Goal: Task Accomplishment & Management: Use online tool/utility

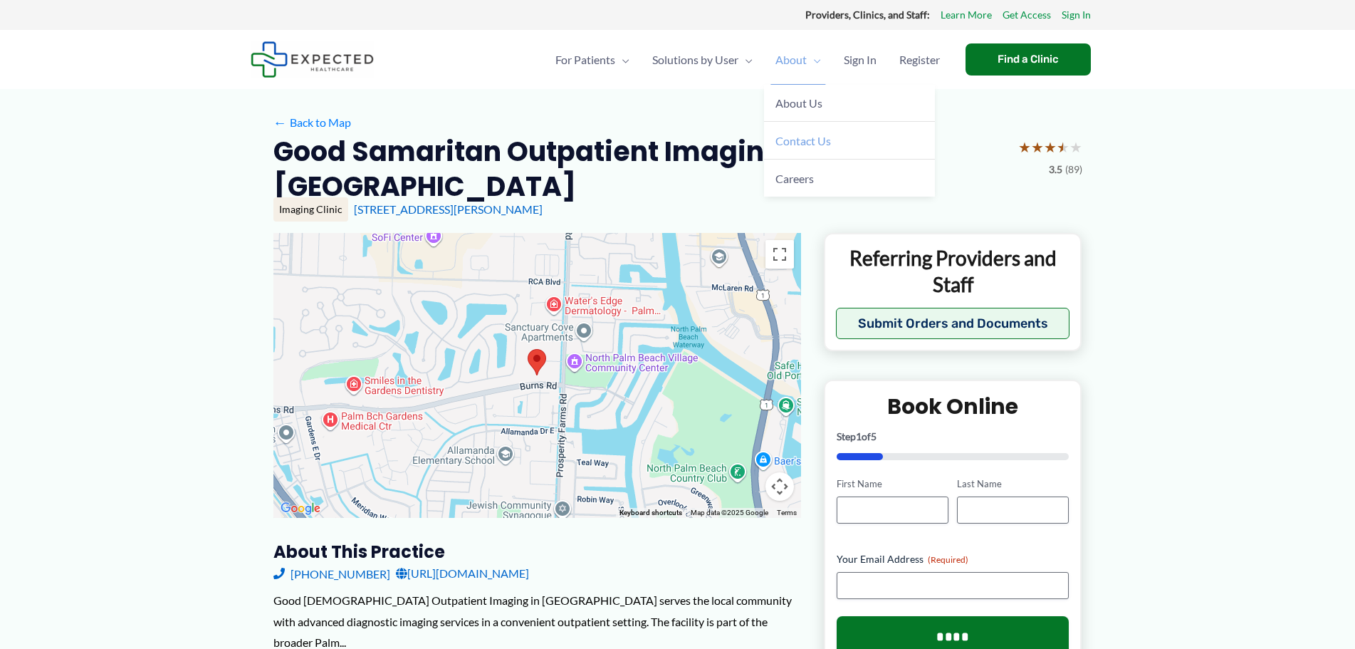
click at [802, 140] on span "Contact Us" at bounding box center [803, 141] width 56 height 14
click at [793, 144] on span "Contact Us" at bounding box center [803, 141] width 56 height 14
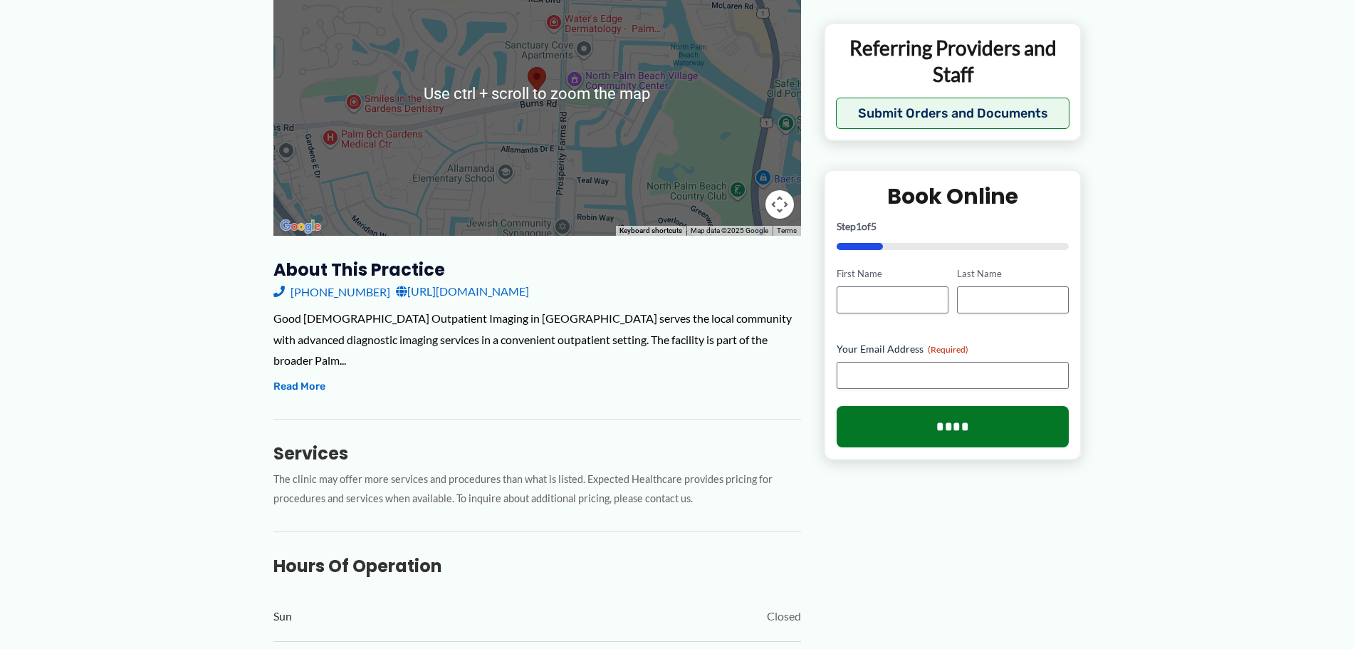
scroll to position [285, 0]
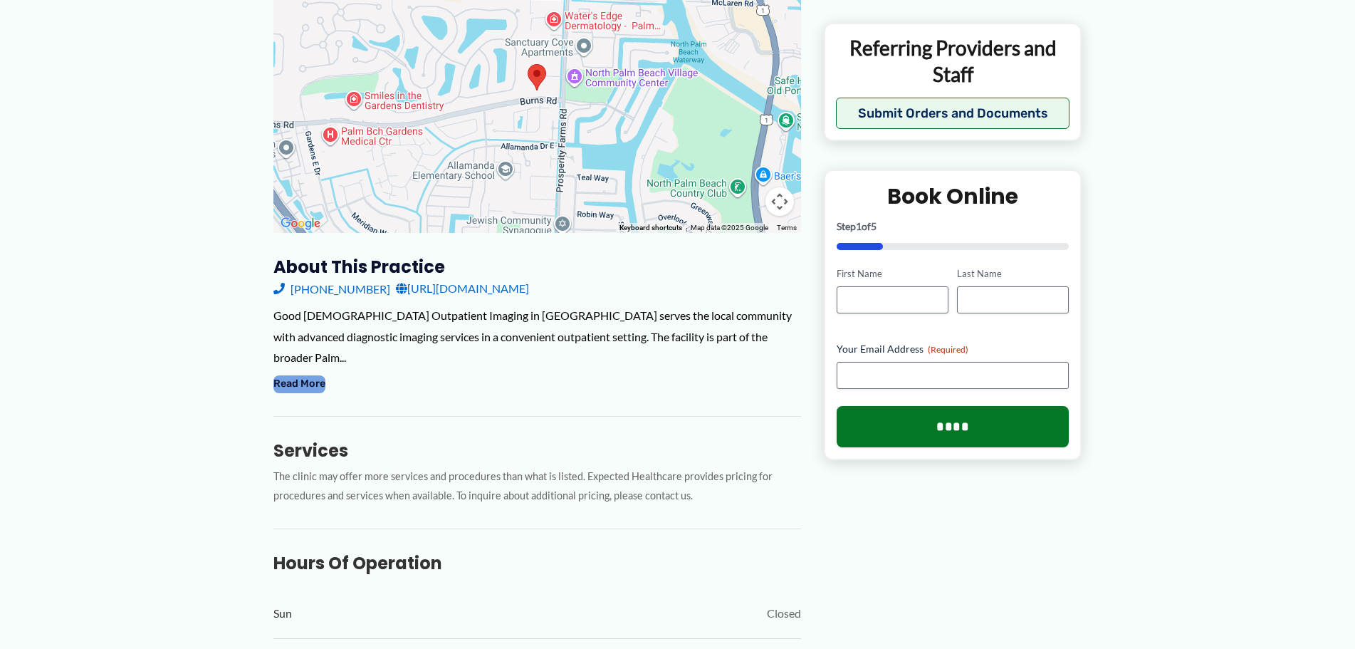
click at [300, 375] on button "Read More" at bounding box center [299, 383] width 52 height 17
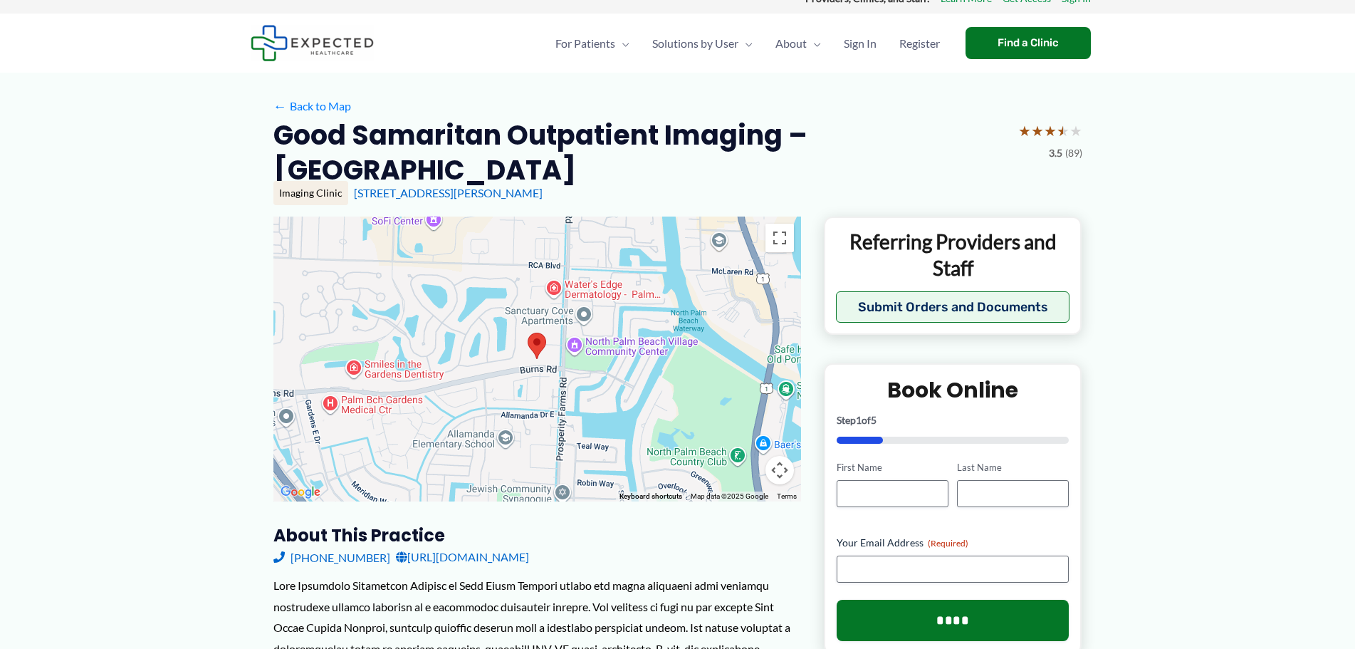
scroll to position [0, 0]
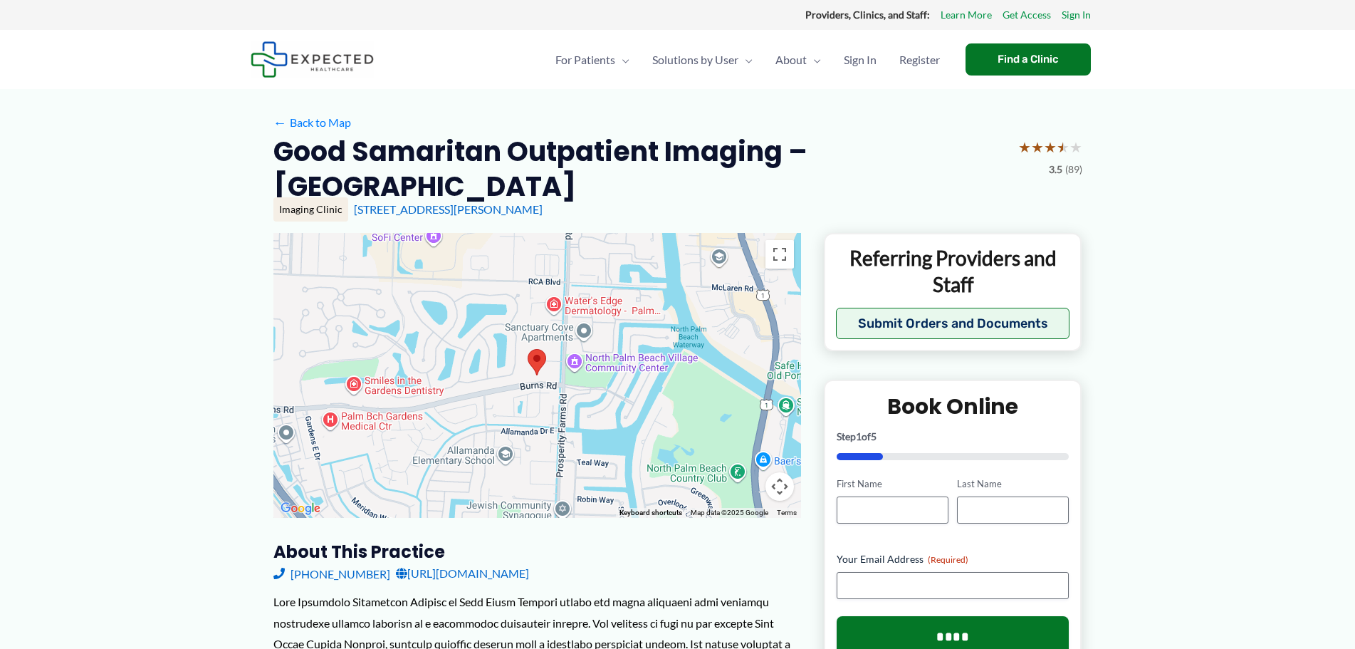
click at [396, 575] on link "[URL][DOMAIN_NAME]" at bounding box center [462, 573] width 133 height 21
click at [529, 576] on link "[URL][DOMAIN_NAME]" at bounding box center [462, 573] width 133 height 21
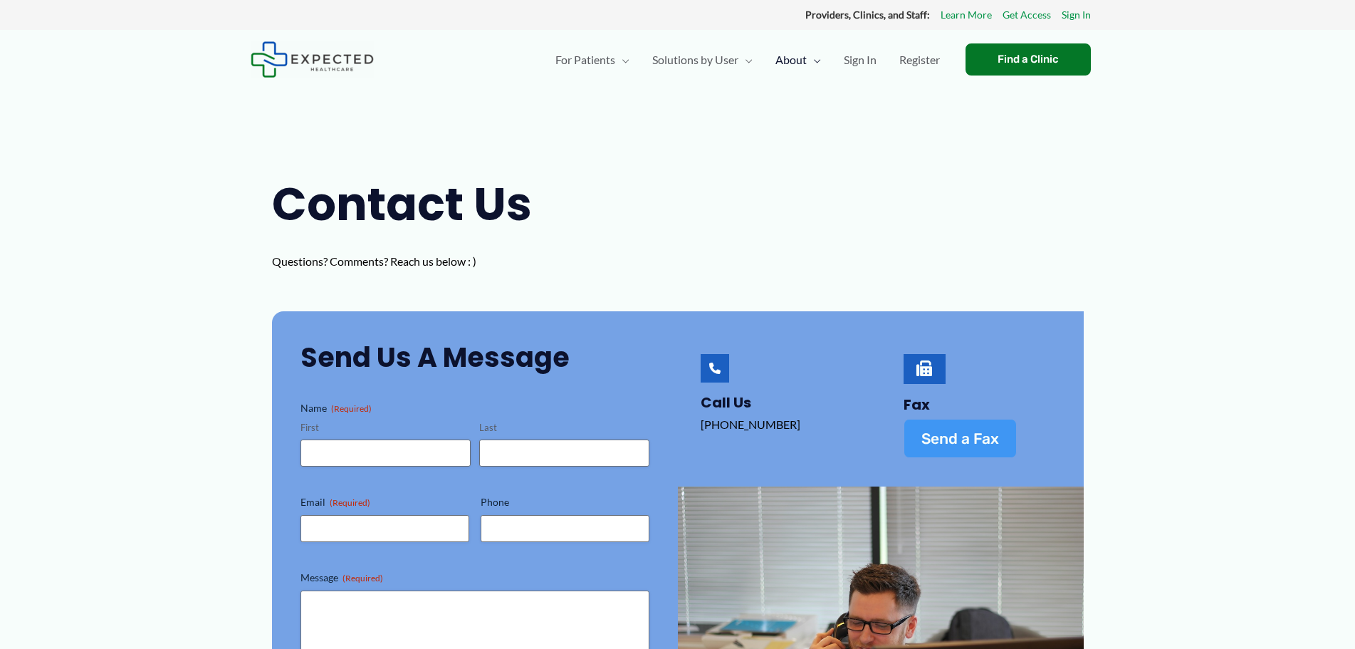
click at [958, 438] on span "Send a Fax" at bounding box center [960, 438] width 78 height 15
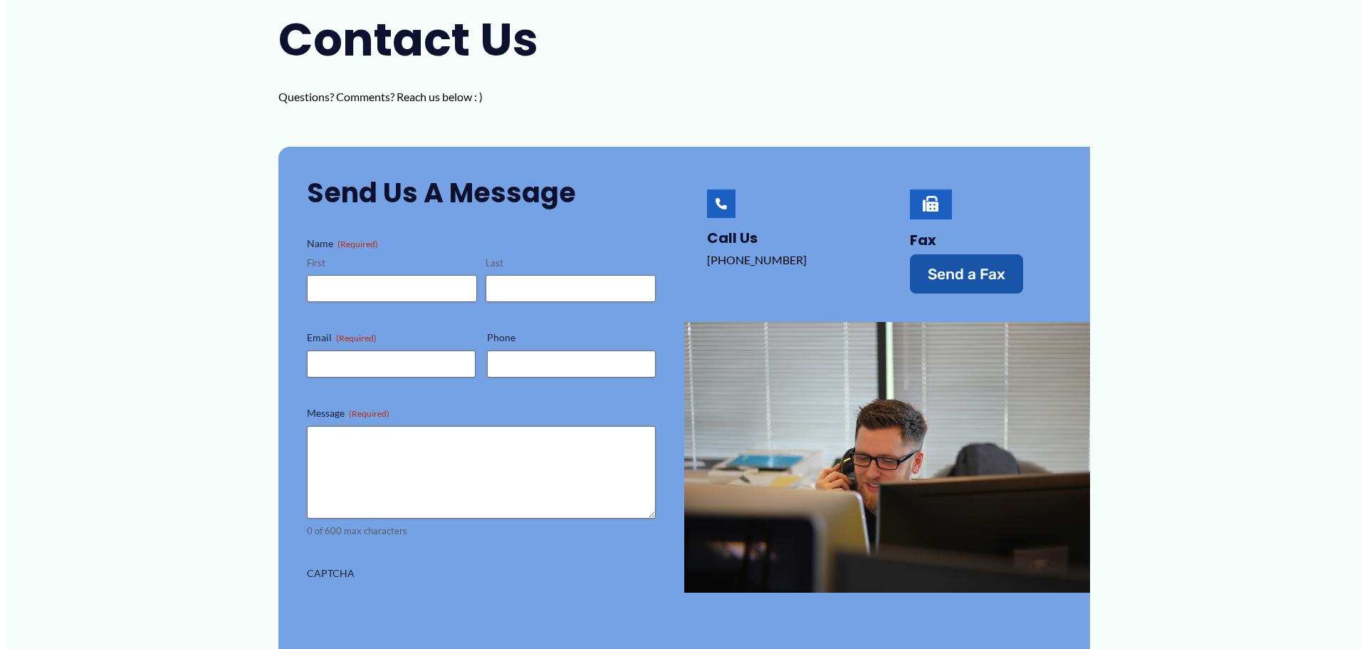
scroll to position [120, 0]
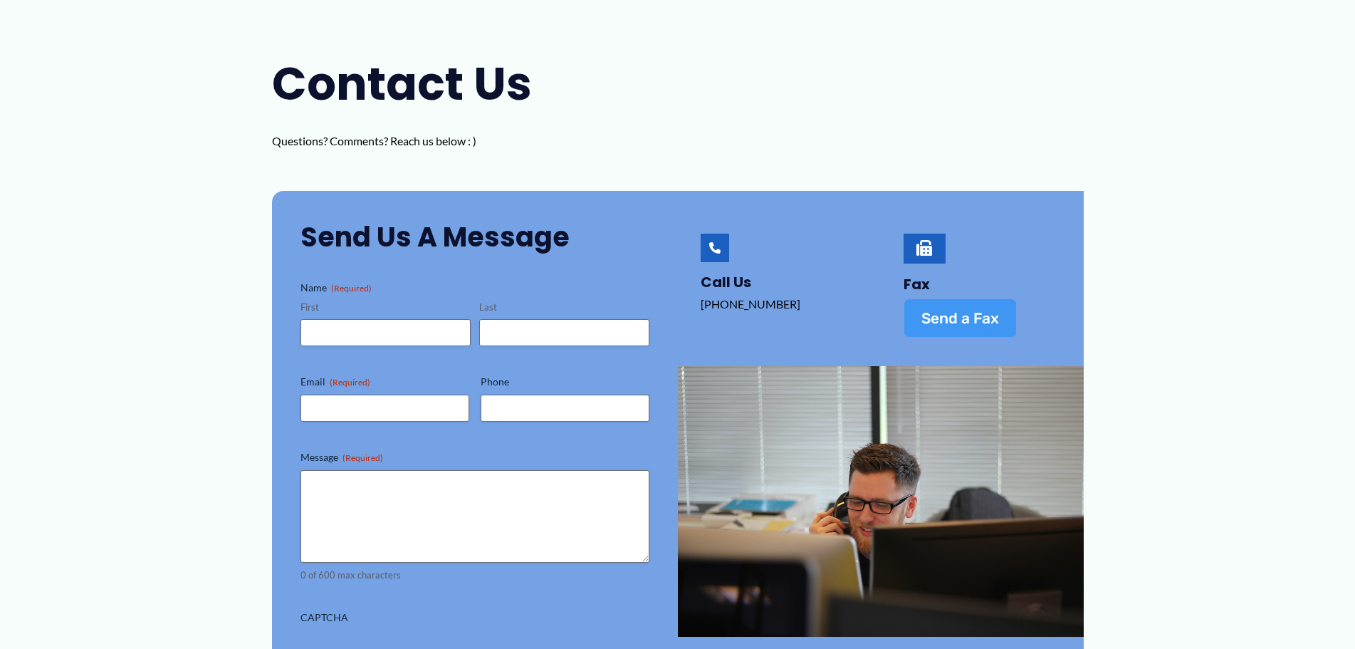
click at [956, 313] on span "Send a Fax" at bounding box center [960, 317] width 78 height 15
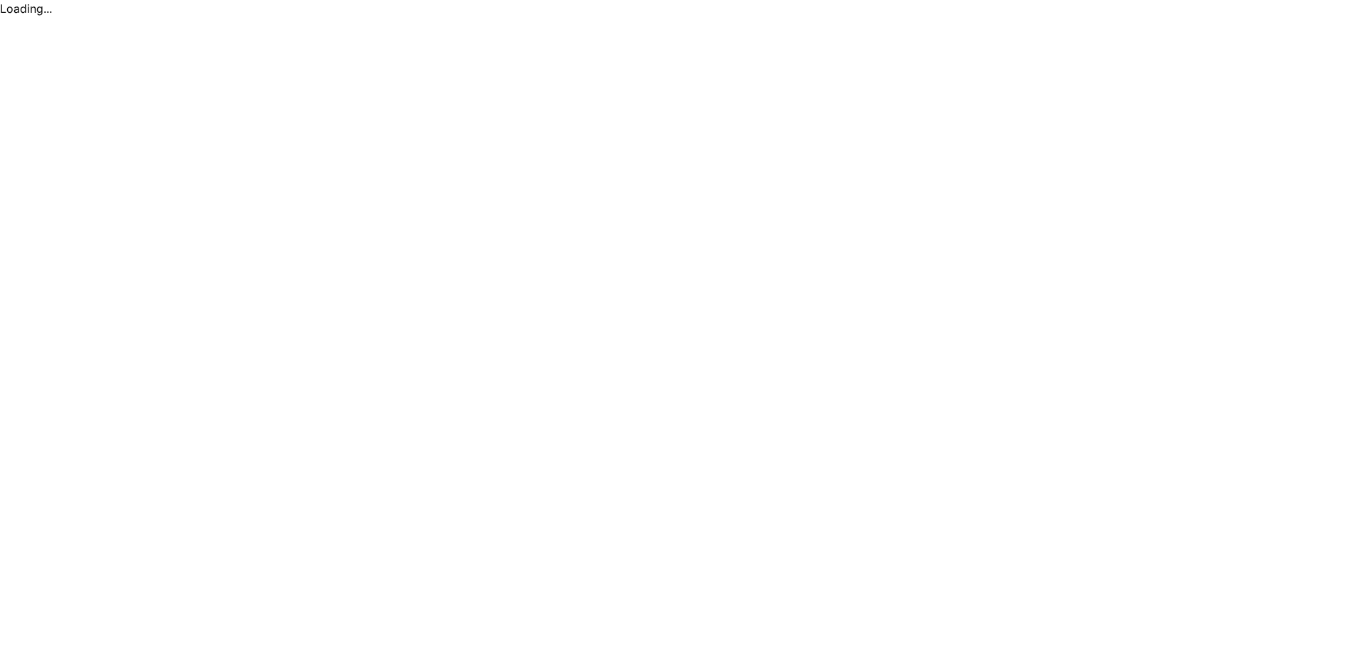
scroll to position [0, 0]
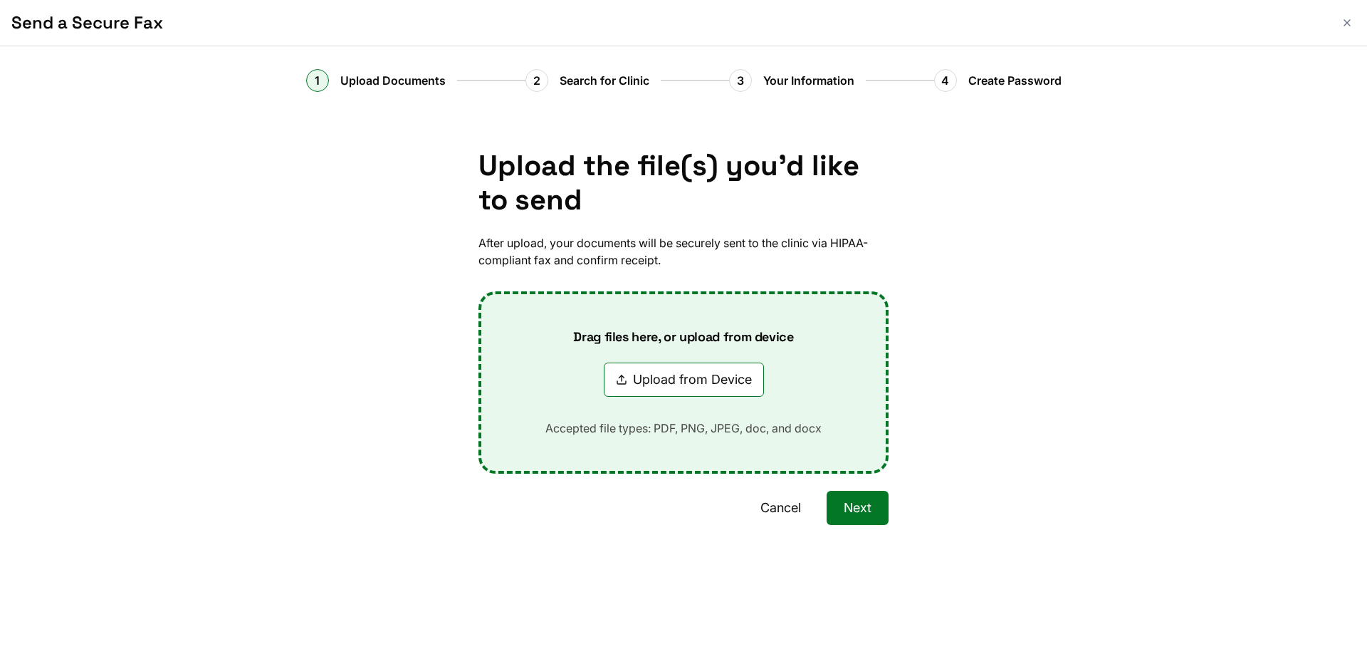
click at [658, 382] on button "Upload from Device" at bounding box center [684, 379] width 160 height 34
type input "**********"
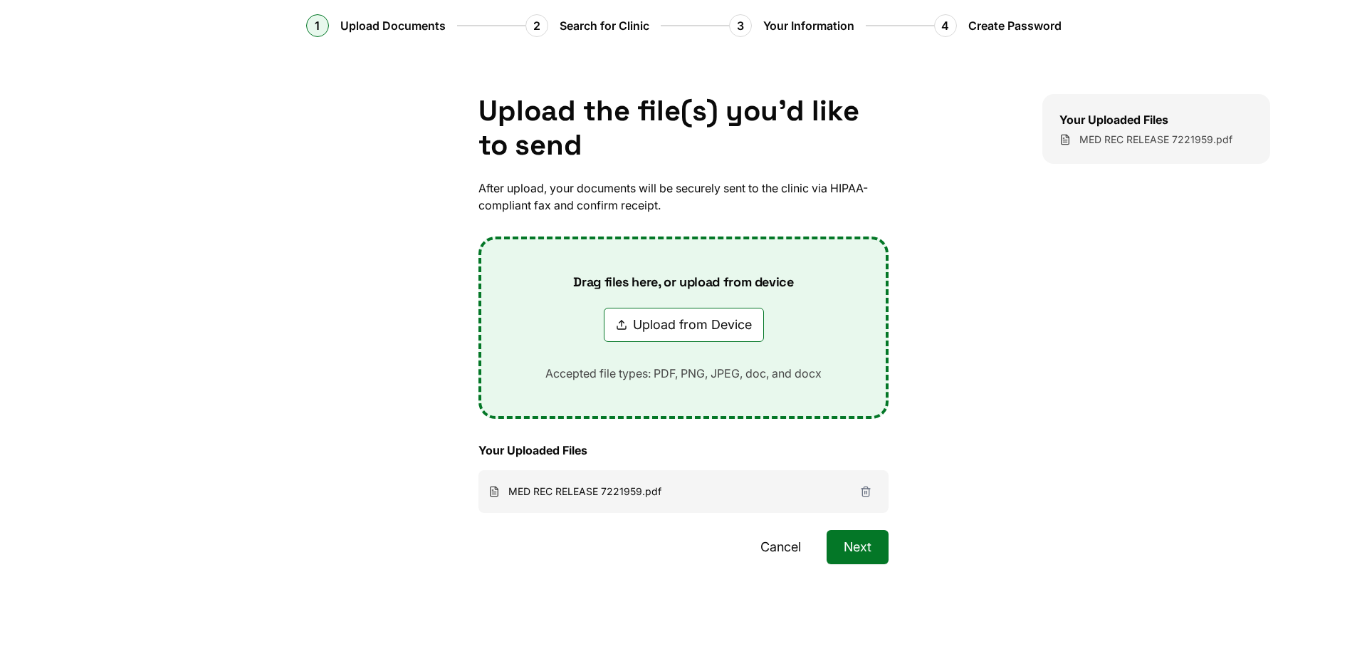
scroll to position [56, 0]
click at [842, 551] on button "Next" at bounding box center [858, 546] width 62 height 34
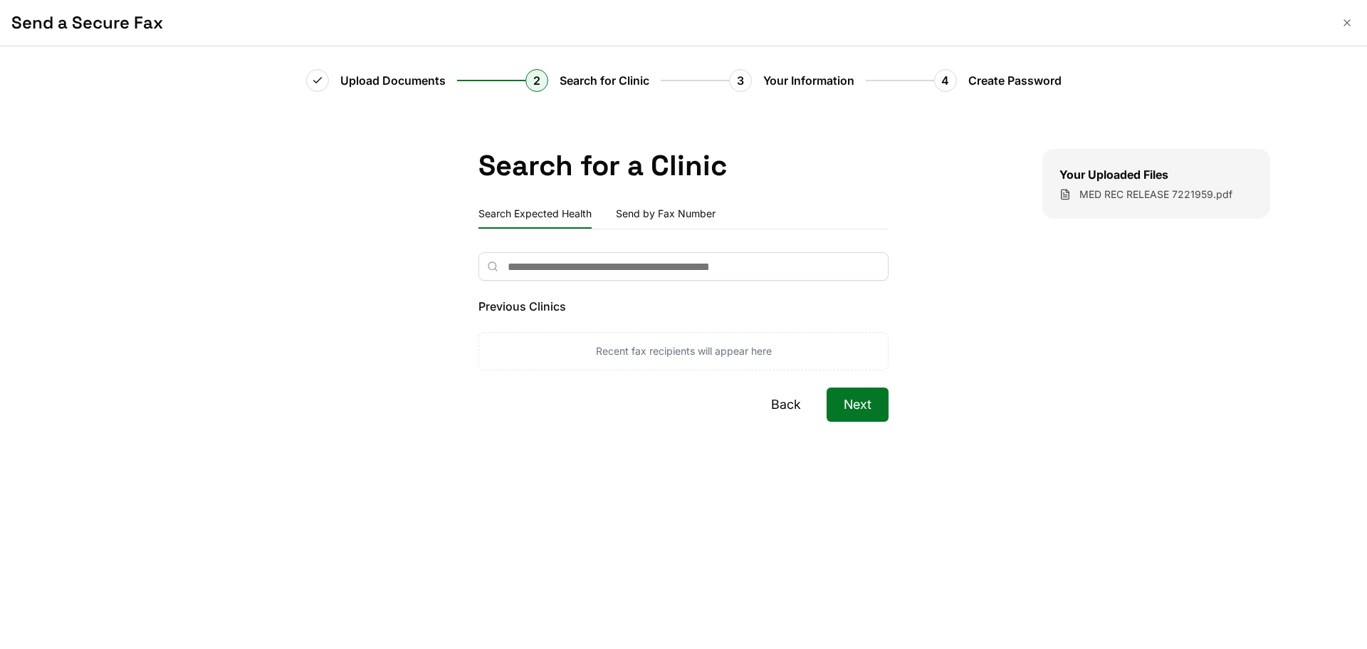
click at [784, 407] on button "Back" at bounding box center [786, 404] width 64 height 34
